Goal: Task Accomplishment & Management: Manage account settings

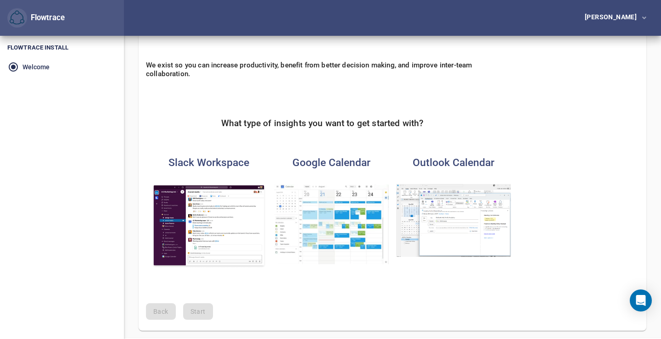
scroll to position [69, 0]
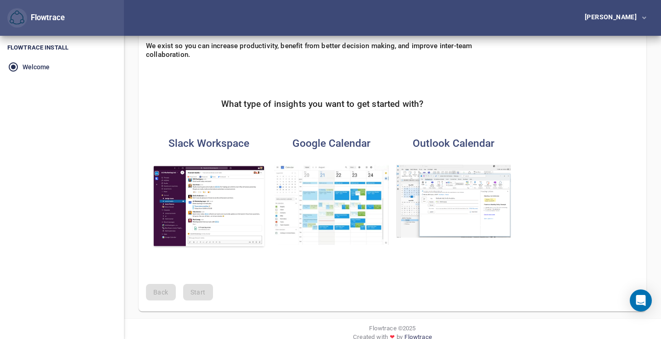
click at [238, 218] on img "button" at bounding box center [209, 207] width 115 height 85
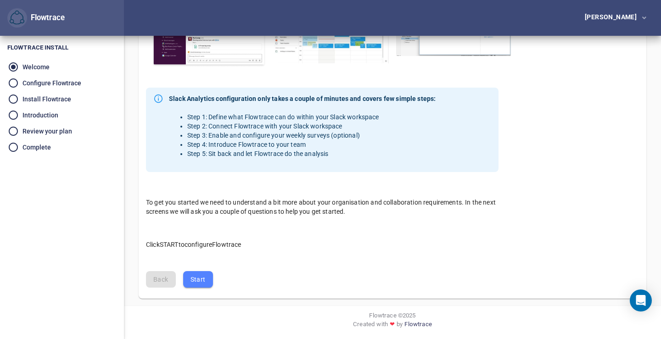
scroll to position [250, 0]
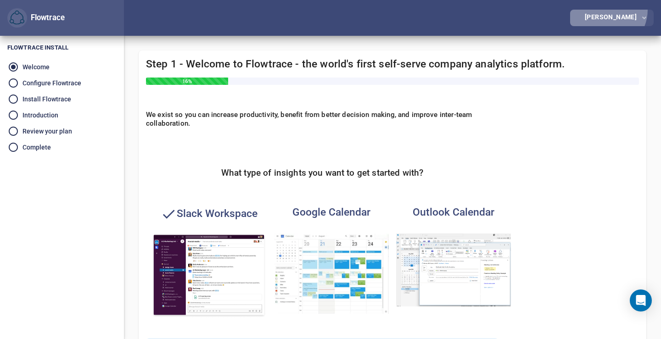
click at [612, 10] on button "[PERSON_NAME]" at bounding box center [613, 18] width 84 height 17
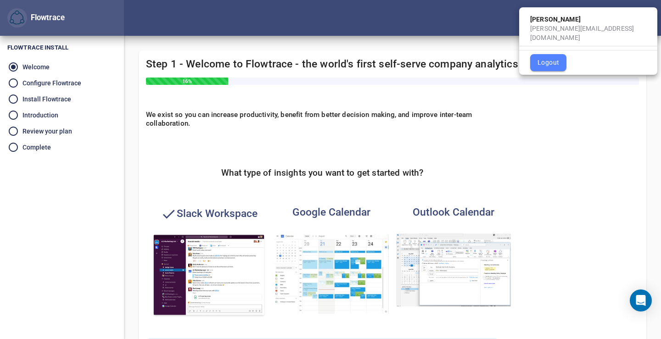
click at [559, 57] on span "Logout" at bounding box center [549, 62] width 22 height 11
